Goal: Transaction & Acquisition: Purchase product/service

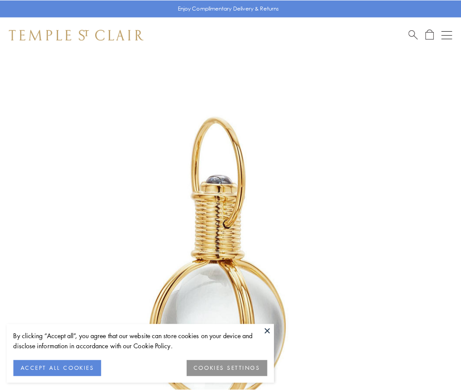
scroll to position [229, 0]
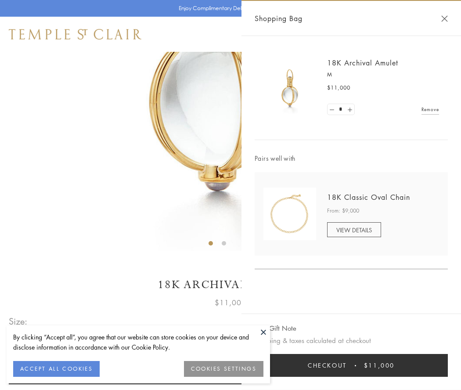
click at [351, 365] on button "Checkout $11,000" at bounding box center [350, 365] width 193 height 23
